Goal: Task Accomplishment & Management: Complete application form

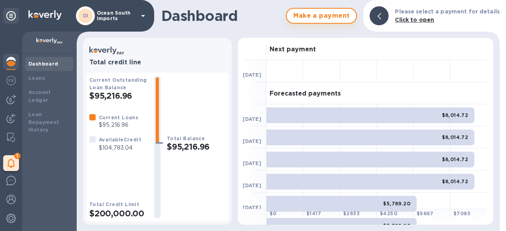
click at [329, 20] on span "Make a payment" at bounding box center [321, 15] width 57 height 9
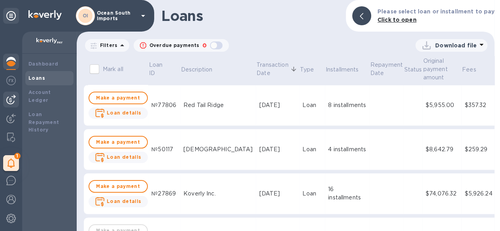
click at [14, 98] on img at bounding box center [10, 99] width 9 height 9
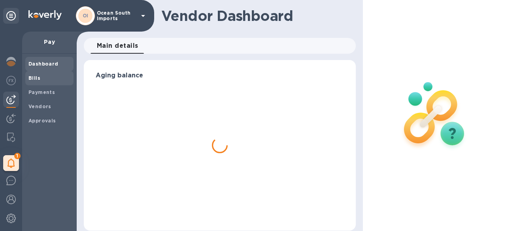
click at [37, 79] on b "Bills" at bounding box center [34, 78] width 12 height 6
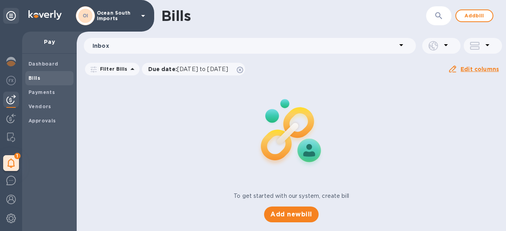
click at [308, 220] on div "Bills ​ Add bill Inbox Filter Bills Due date : [DATE] to [DATE] Amount Paid Bal…" at bounding box center [291, 115] width 429 height 231
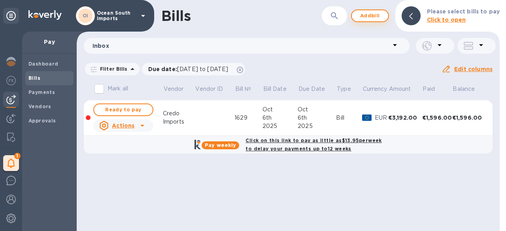
click at [373, 16] on span "Add bill" at bounding box center [370, 15] width 24 height 9
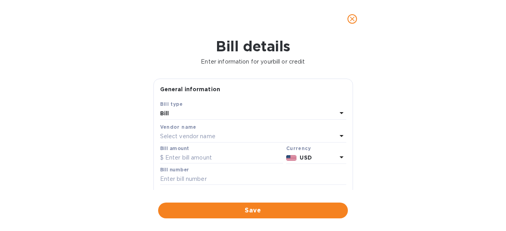
click at [194, 135] on p "Select vendor name" at bounding box center [187, 136] width 55 height 8
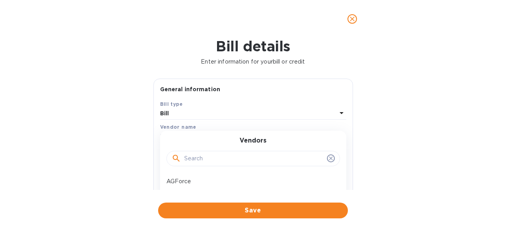
click at [209, 161] on input "text" at bounding box center [253, 159] width 139 height 12
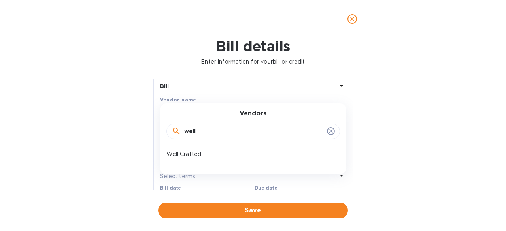
scroll to position [39, 0]
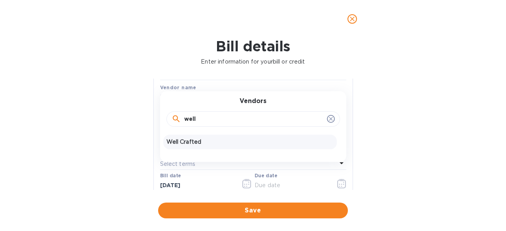
type input "well"
click at [197, 145] on p "Well Crafted" at bounding box center [249, 142] width 167 height 8
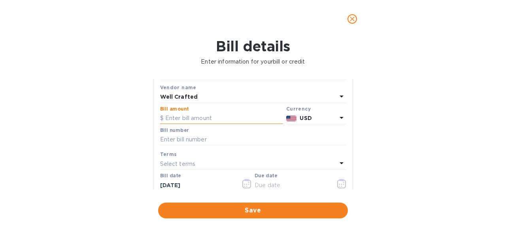
click at [203, 119] on input "text" at bounding box center [221, 119] width 123 height 12
type input "6,996.10"
click at [197, 139] on input "text" at bounding box center [253, 140] width 186 height 12
drag, startPoint x: 182, startPoint y: 142, endPoint x: 151, endPoint y: 136, distance: 31.3
click at [150, 135] on div "General information Save Bill type Bill Vendor name Well Crafted Bill amount $ …" at bounding box center [252, 134] width 207 height 111
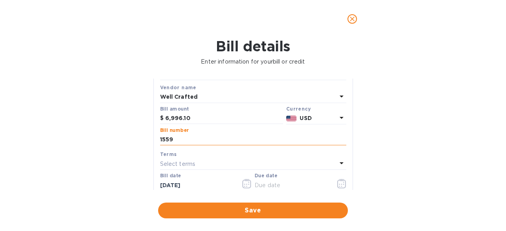
click at [160, 139] on input "1559" at bounding box center [253, 140] width 186 height 12
type input "PO 1559"
click at [199, 166] on div "Select terms" at bounding box center [248, 163] width 177 height 11
click at [244, 143] on input "PO 1559" at bounding box center [253, 140] width 186 height 12
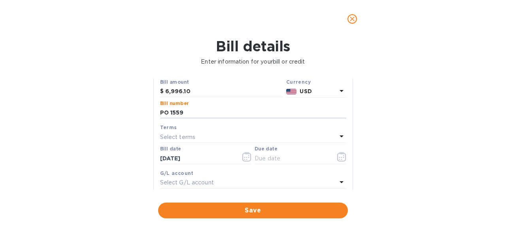
scroll to position [79, 0]
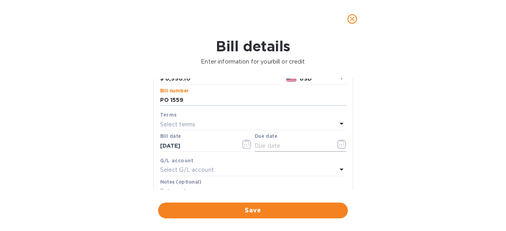
click at [340, 146] on icon "button" at bounding box center [341, 143] width 9 height 9
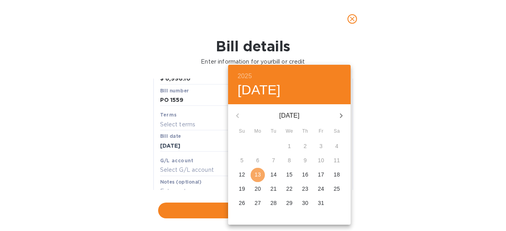
click at [258, 176] on p "13" at bounding box center [257, 175] width 6 height 8
type input "[DATE]"
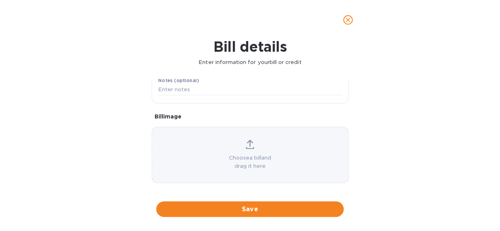
scroll to position [184, 0]
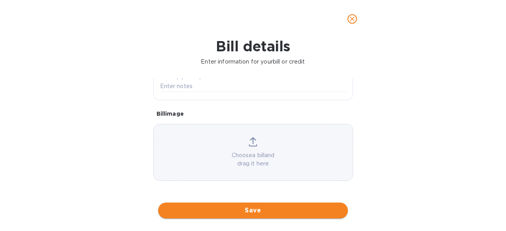
click at [243, 205] on button "Save" at bounding box center [253, 211] width 190 height 16
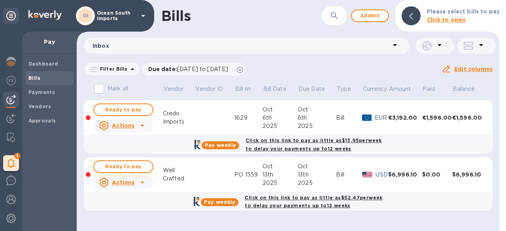
click at [137, 164] on span "Ready to pay" at bounding box center [123, 166] width 46 height 9
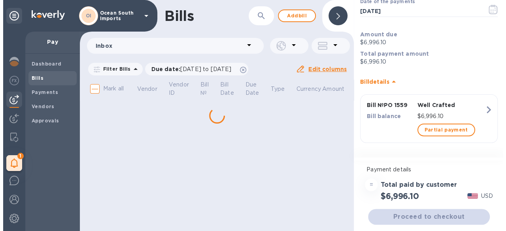
scroll to position [52, 0]
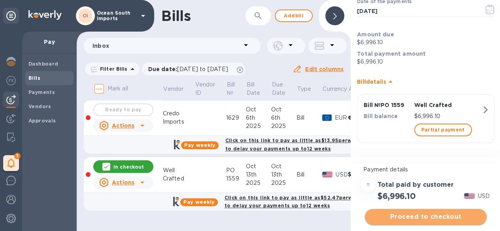
click at [421, 216] on span "Proceed to checkout" at bounding box center [425, 216] width 109 height 9
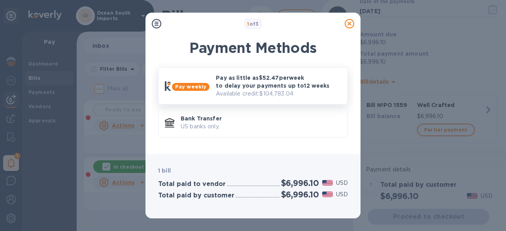
click at [253, 91] on p "Available credit: $104,783.04" at bounding box center [278, 94] width 125 height 8
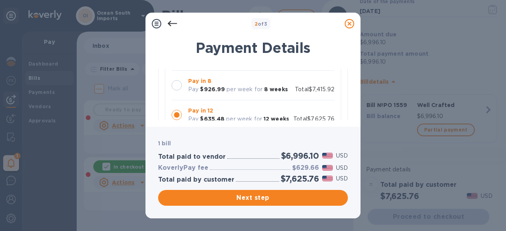
scroll to position [109, 0]
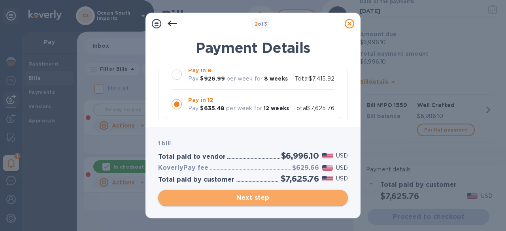
click at [267, 199] on span "Next step" at bounding box center [252, 197] width 177 height 9
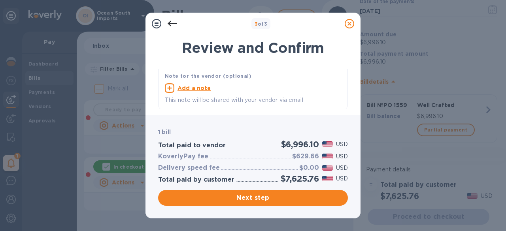
scroll to position [30, 0]
click at [271, 195] on span "Next step" at bounding box center [252, 197] width 177 height 9
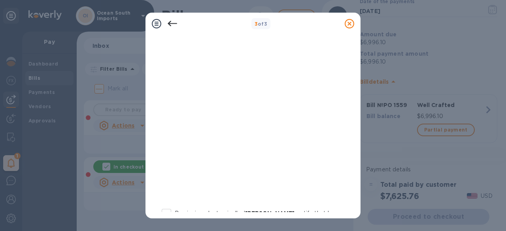
scroll to position [158, 0]
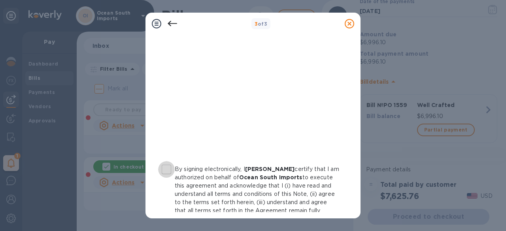
click at [164, 170] on input "By signing electronically, I [PERSON_NAME] certify that I am authorized on beha…" at bounding box center [166, 169] width 17 height 17
checkbox input "true"
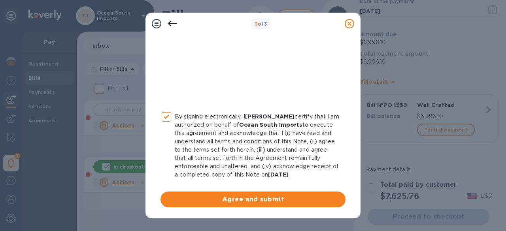
scroll to position [218, 0]
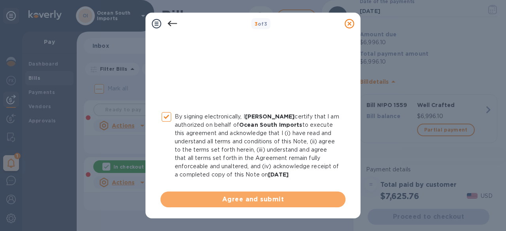
drag, startPoint x: 254, startPoint y: 203, endPoint x: 246, endPoint y: 171, distance: 33.0
click at [250, 199] on span "Agree and submit" at bounding box center [253, 199] width 172 height 9
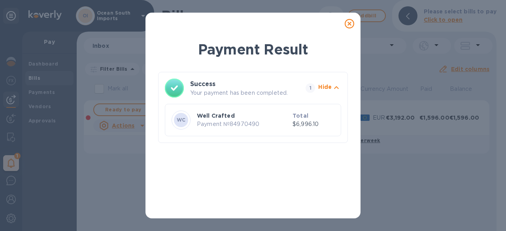
click at [346, 24] on icon at bounding box center [348, 23] width 9 height 9
